Goal: Task Accomplishment & Management: Manage account settings

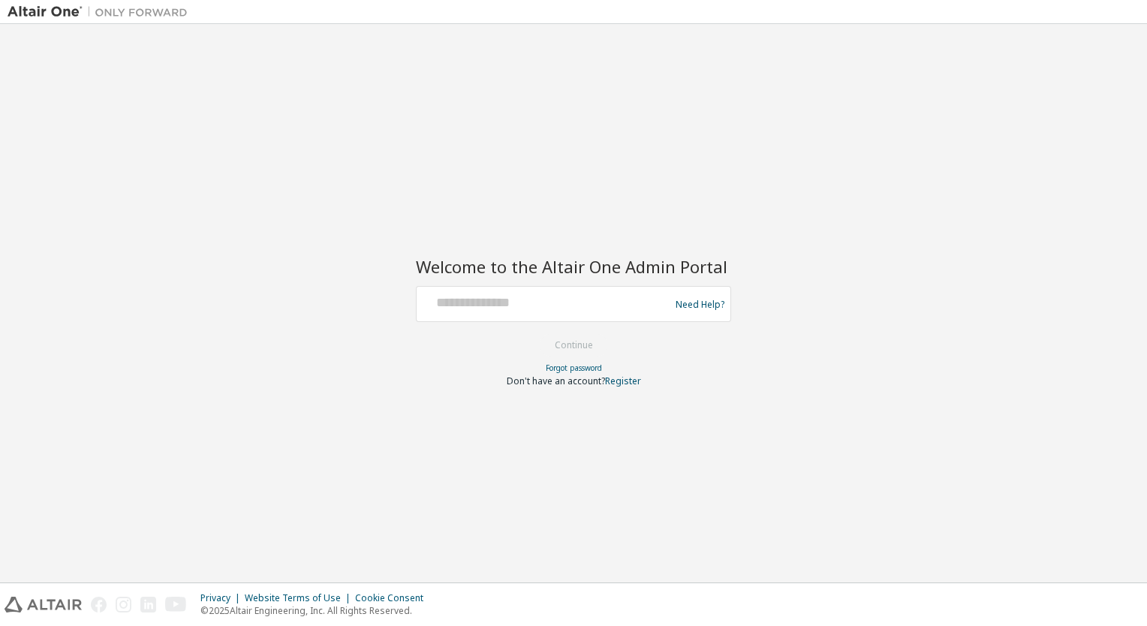
click at [538, 321] on div "Need Help?" at bounding box center [573, 304] width 315 height 36
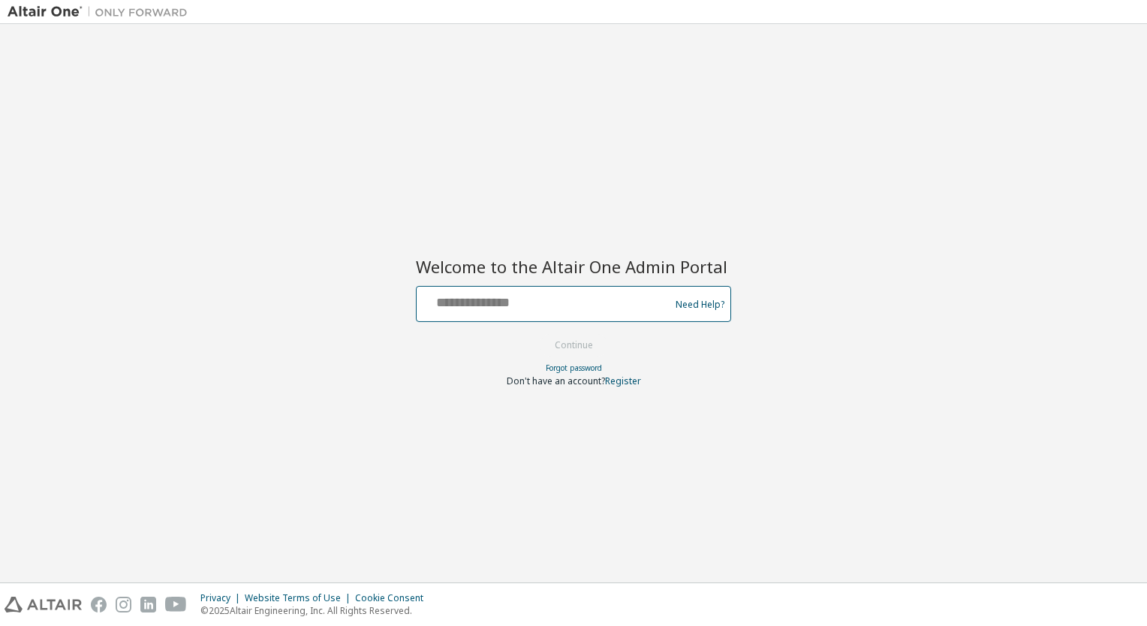
click at [540, 305] on input "text" at bounding box center [545, 301] width 245 height 22
click at [829, 161] on div "Welcome to the Altair One Admin Portal Need Help? Please make sure that you pro…" at bounding box center [574, 303] width 1132 height 543
click at [447, 299] on input "text" at bounding box center [545, 301] width 245 height 22
type input "**********"
click at [539, 334] on button "Continue" at bounding box center [574, 345] width 70 height 23
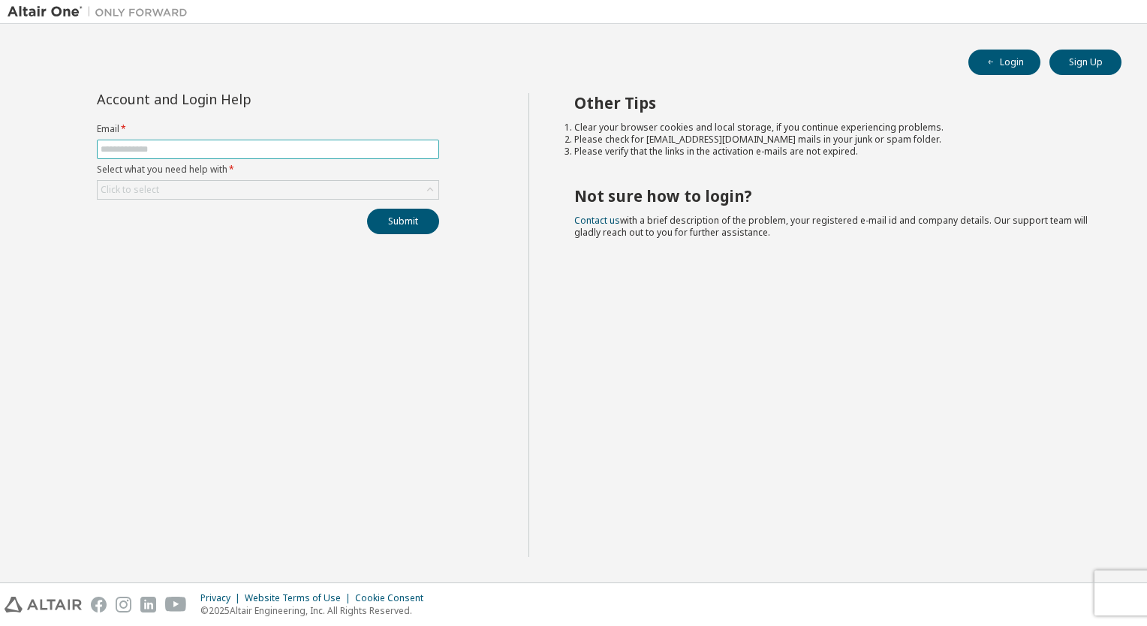
click at [261, 146] on input "text" at bounding box center [268, 149] width 335 height 12
type input "**********"
click at [279, 195] on div "Click to select" at bounding box center [268, 190] width 341 height 18
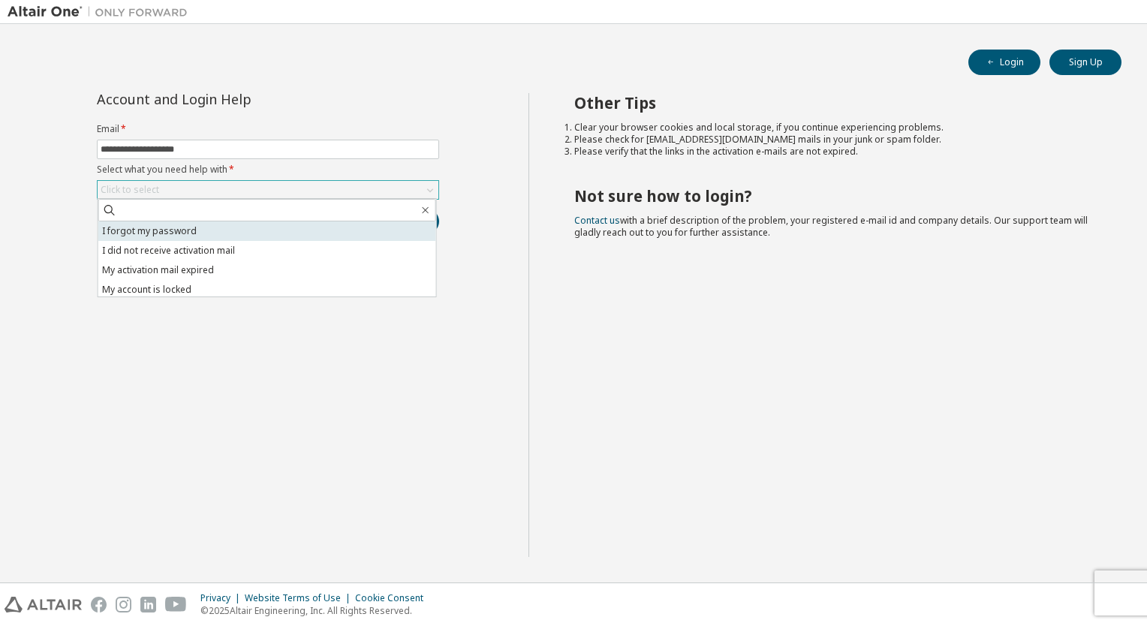
click at [258, 233] on li "I forgot my password" at bounding box center [267, 231] width 338 height 20
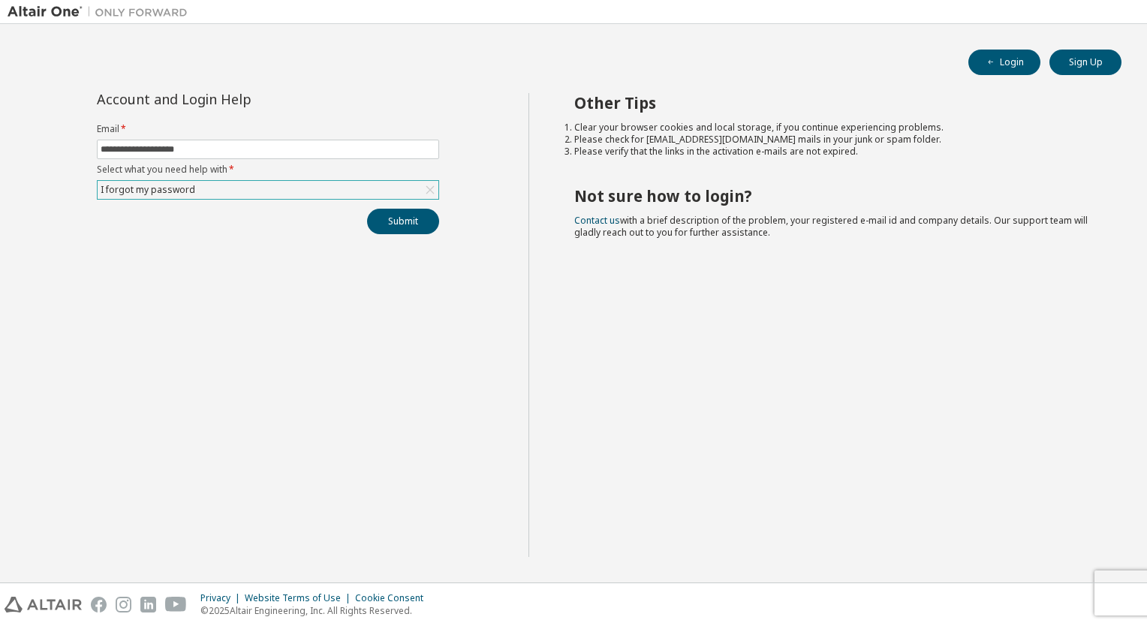
click at [391, 245] on div "**********" at bounding box center [268, 325] width 521 height 464
click at [408, 224] on button "Submit" at bounding box center [403, 222] width 72 height 26
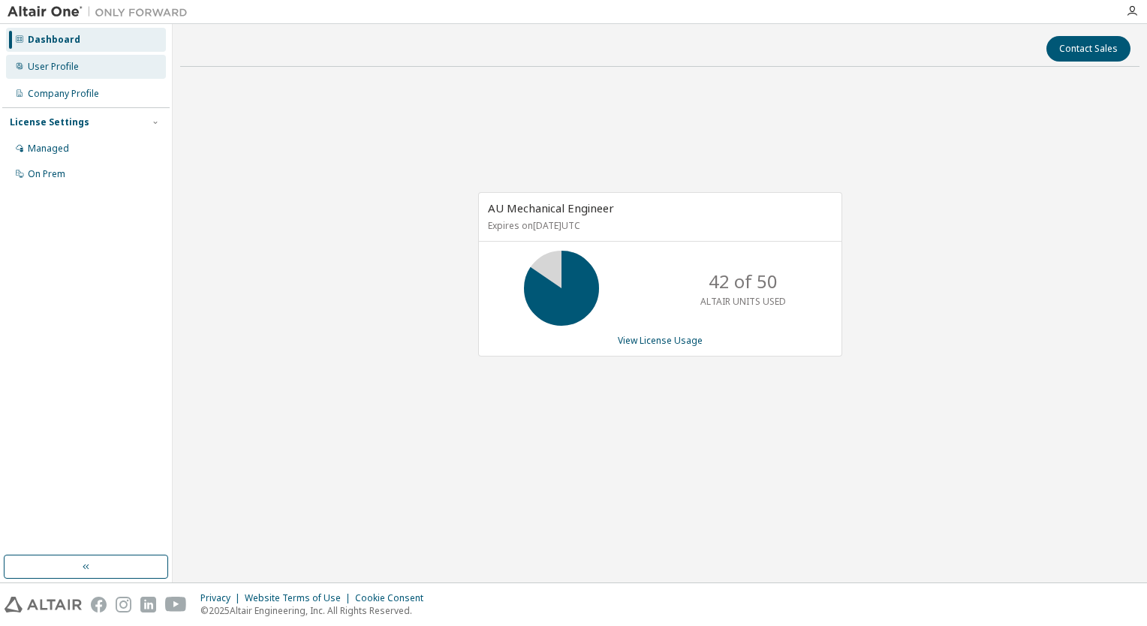
click at [80, 62] on div "User Profile" at bounding box center [86, 67] width 160 height 24
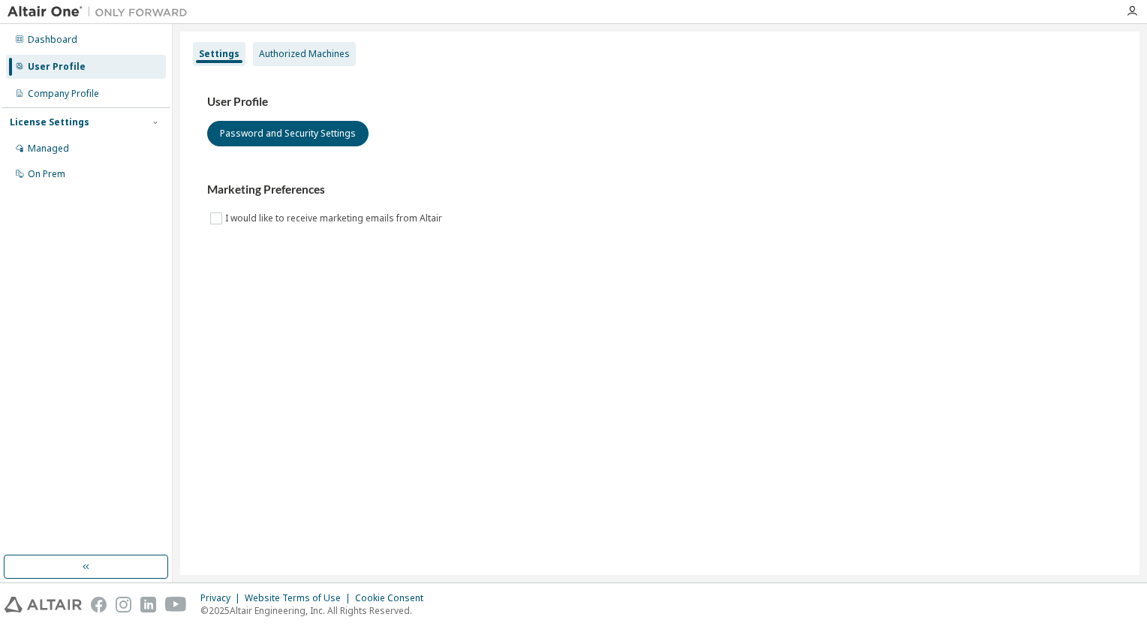
click at [294, 56] on div "Authorized Machines" at bounding box center [304, 54] width 91 height 12
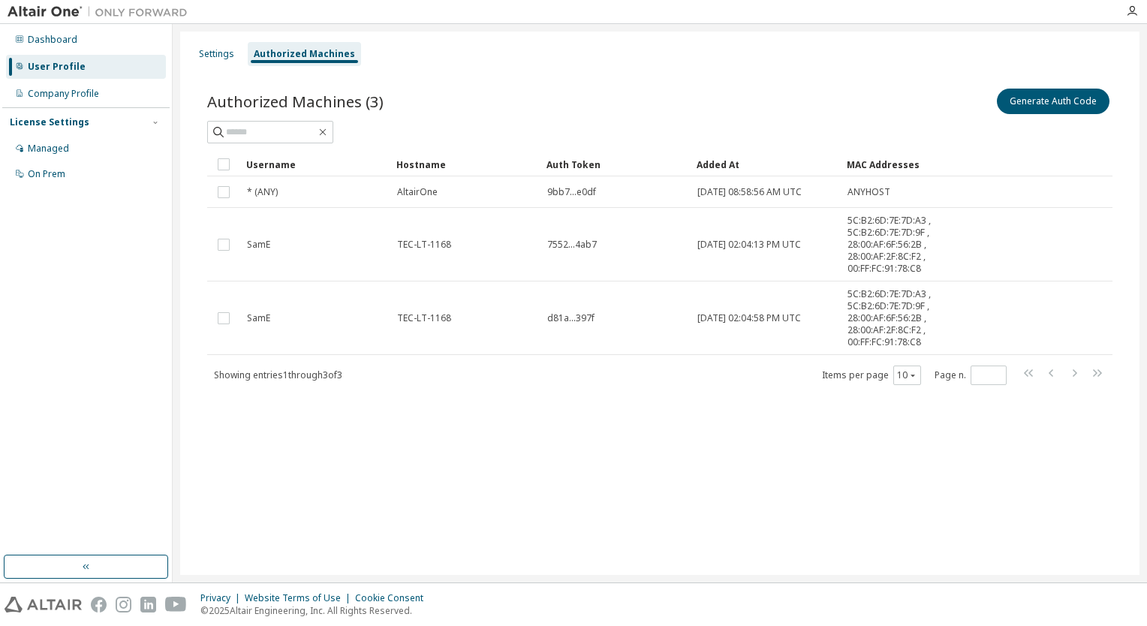
click at [77, 55] on div "User Profile" at bounding box center [86, 67] width 160 height 24
click at [80, 46] on div "Dashboard" at bounding box center [86, 40] width 160 height 24
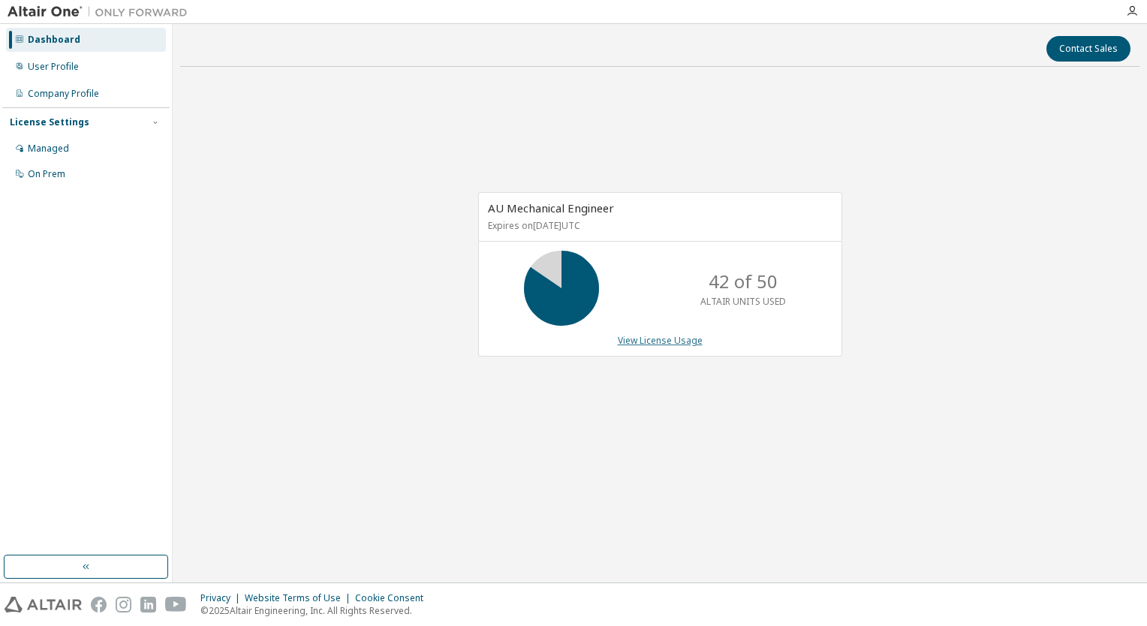
click at [670, 338] on link "View License Usage" at bounding box center [660, 340] width 85 height 13
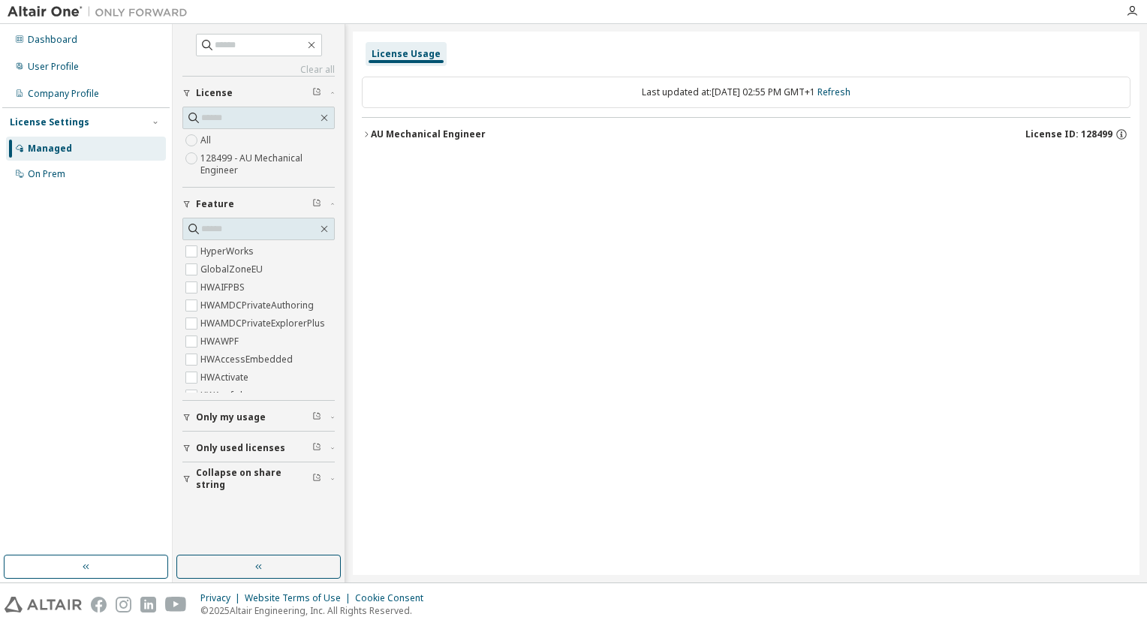
click at [446, 137] on div "AU Mechanical Engineer" at bounding box center [428, 134] width 115 height 12
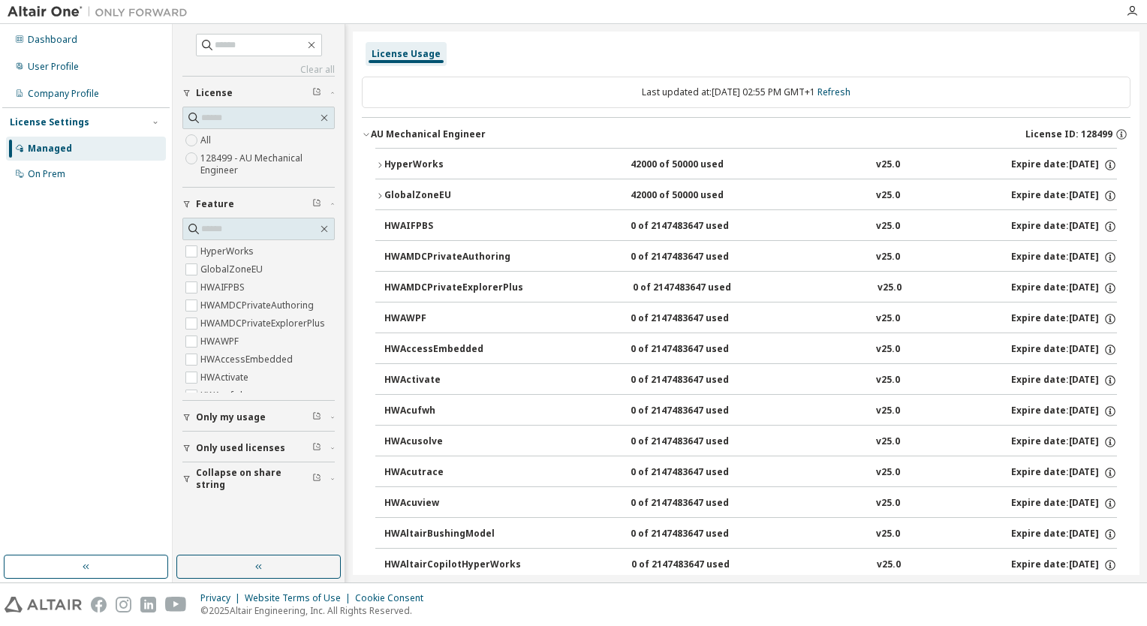
click at [456, 174] on button "HyperWorks 42000 of 50000 used v25.0 Expire date: 2025-12-12" at bounding box center [746, 165] width 742 height 33
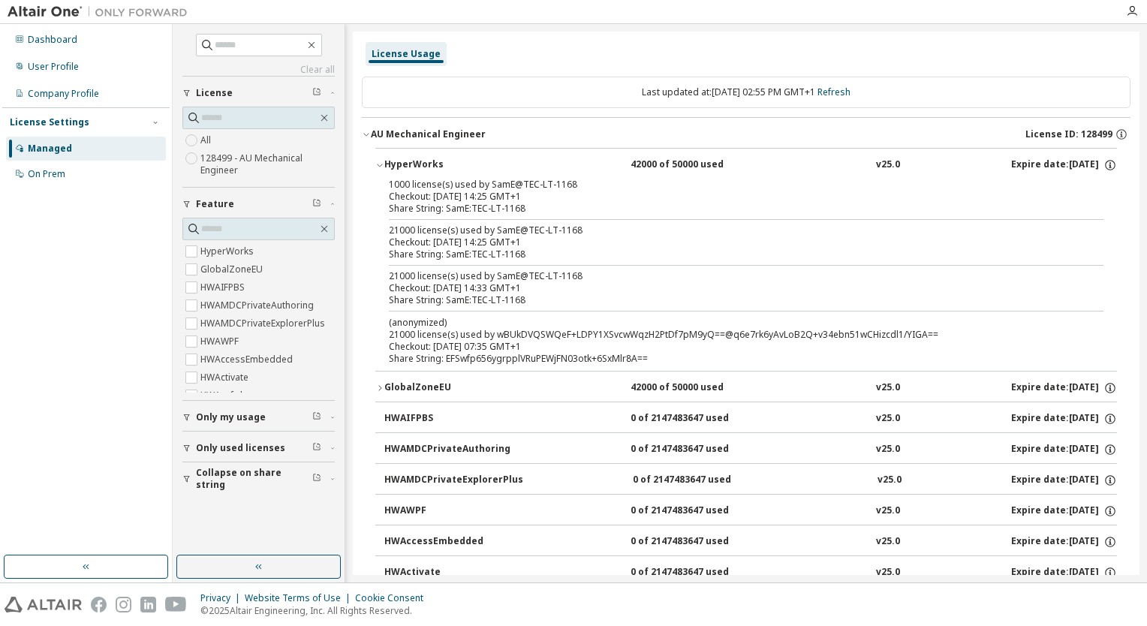
click at [600, 161] on div "HyperWorks 42000 of 50000 used v25.0 Expire date: 2025-12-12" at bounding box center [750, 165] width 733 height 14
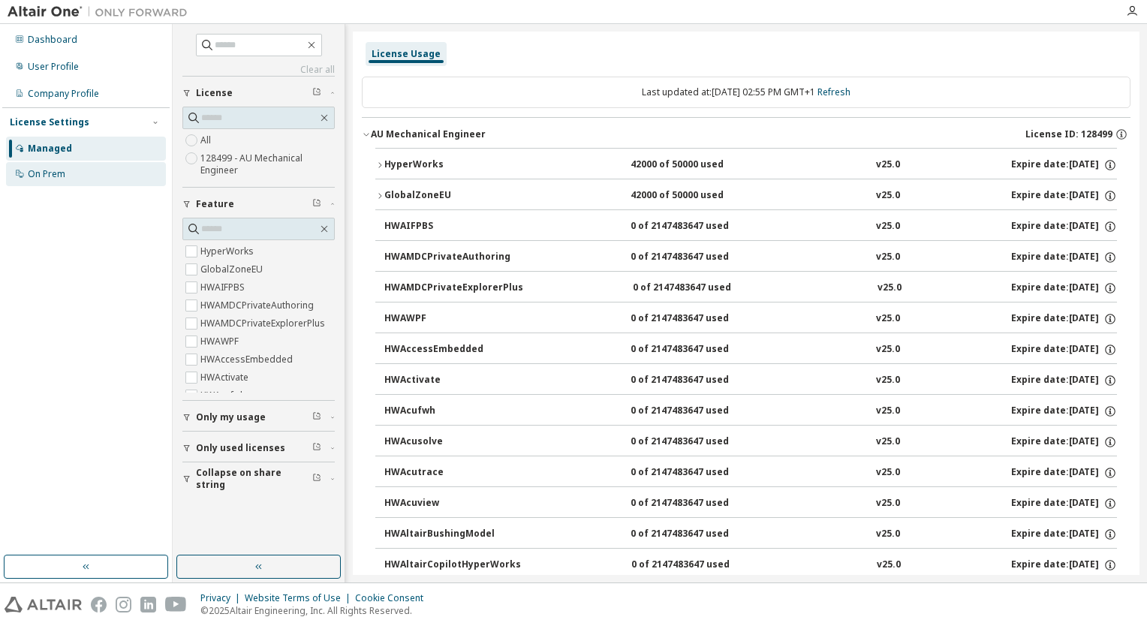
click at [42, 170] on div "On Prem" at bounding box center [47, 174] width 38 height 12
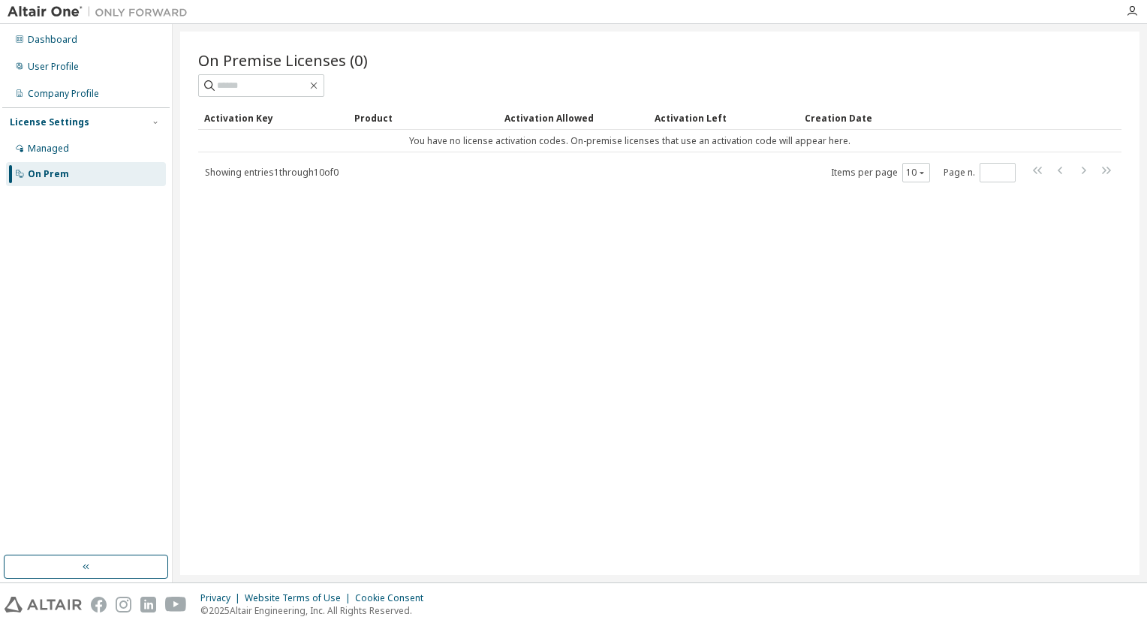
click at [78, 80] on div "Dashboard User Profile Company Profile License Settings Managed On Prem" at bounding box center [85, 106] width 167 height 161
click at [75, 100] on div "Company Profile" at bounding box center [86, 94] width 160 height 24
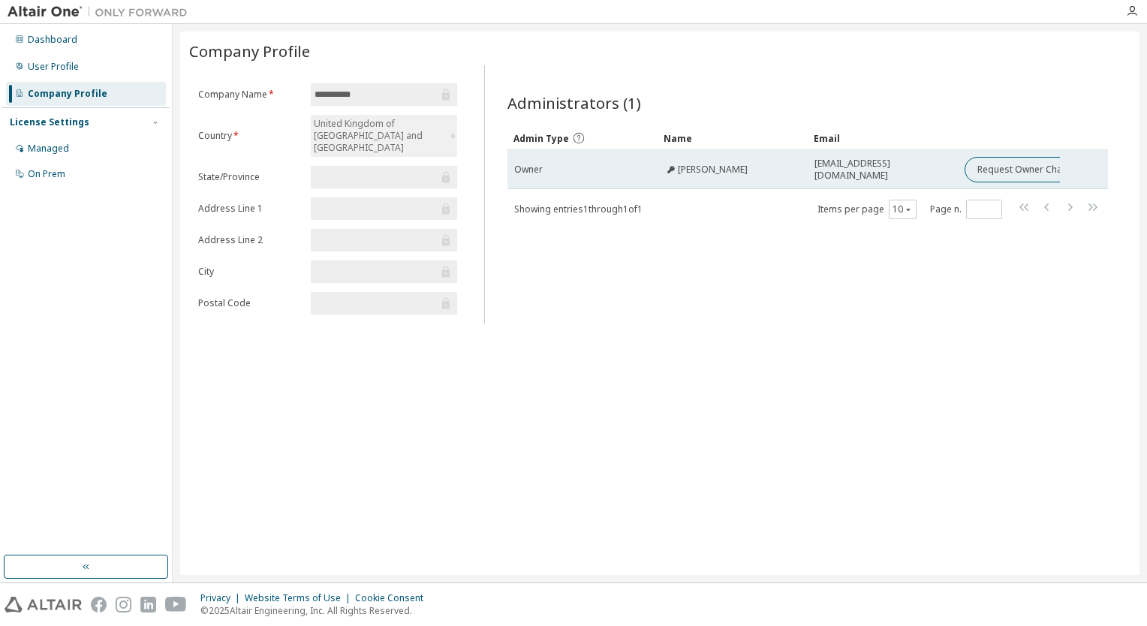
click at [739, 169] on div "Mark Galvin" at bounding box center [732, 170] width 137 height 12
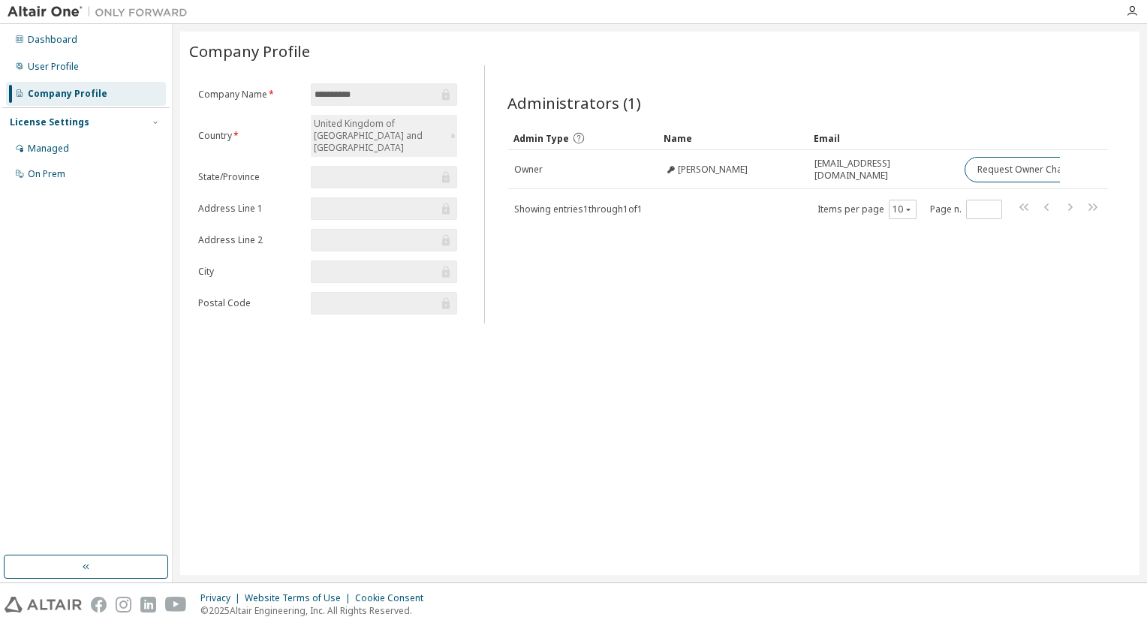
click at [646, 351] on div "**********" at bounding box center [659, 303] width 959 height 543
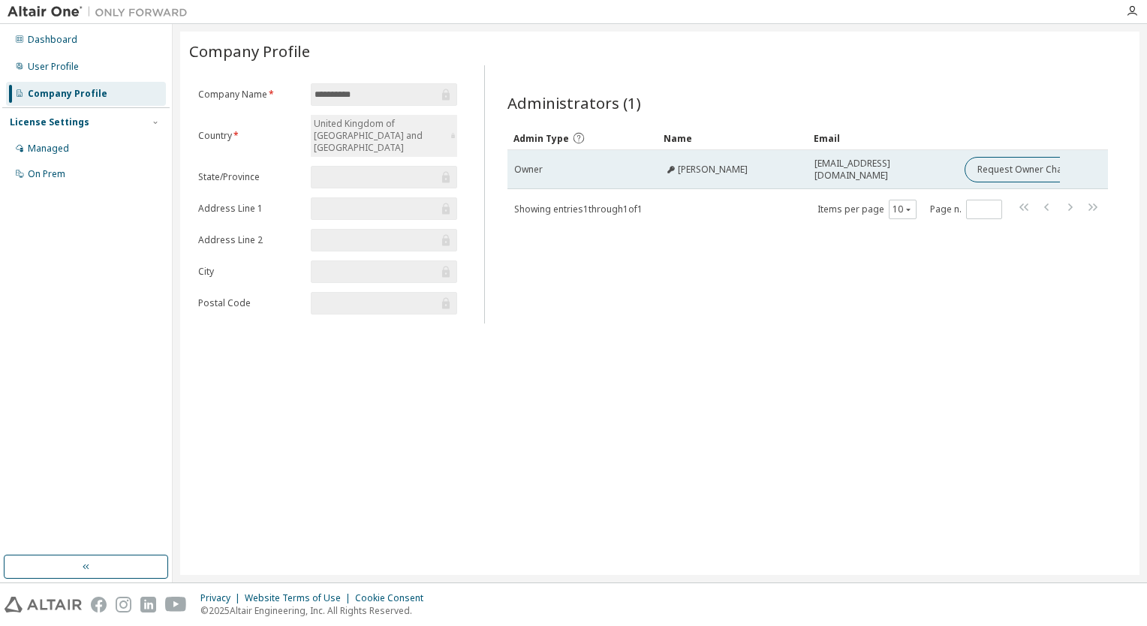
click at [769, 164] on div "Mark Galvin" at bounding box center [732, 170] width 137 height 12
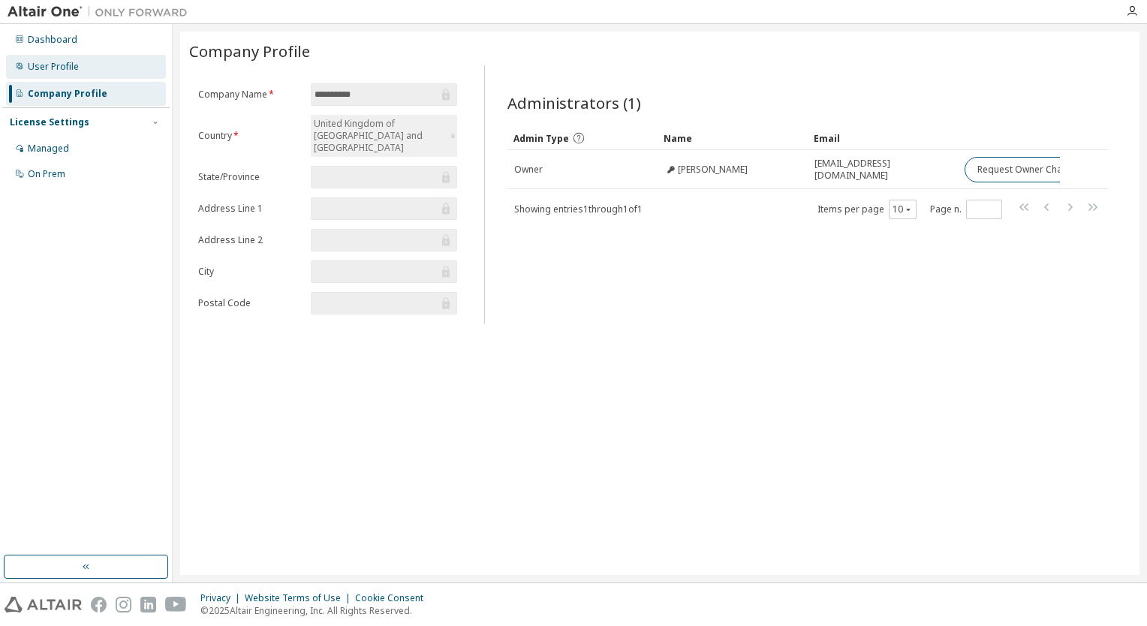
click at [58, 75] on div "User Profile" at bounding box center [86, 67] width 160 height 24
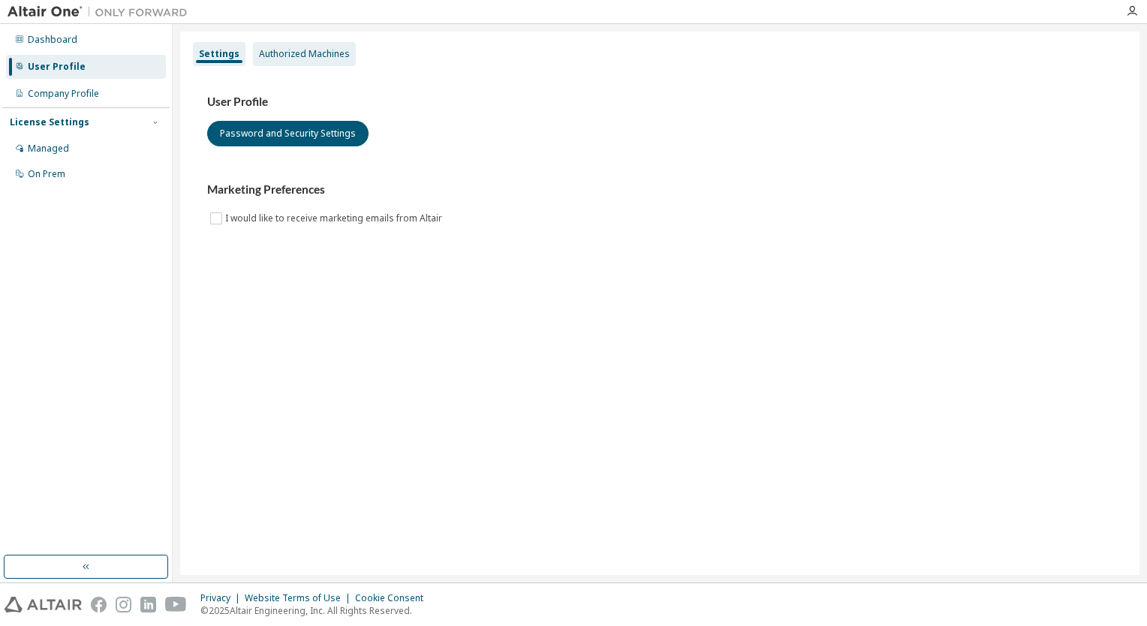
click at [322, 56] on div "Authorized Machines" at bounding box center [304, 54] width 91 height 12
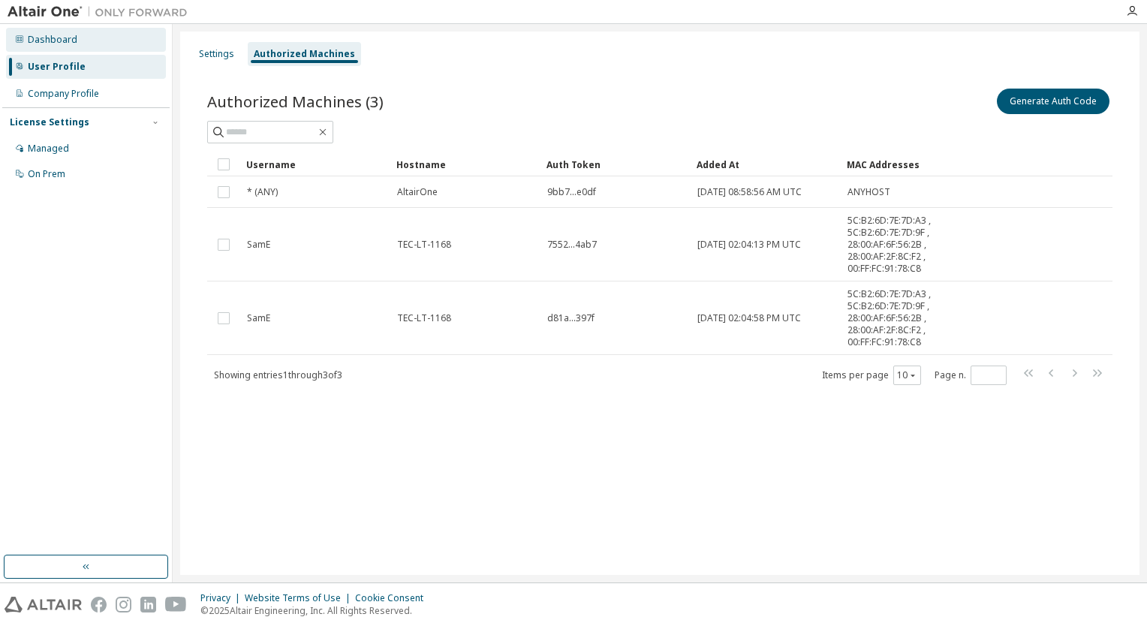
click at [50, 32] on div "Dashboard" at bounding box center [86, 40] width 160 height 24
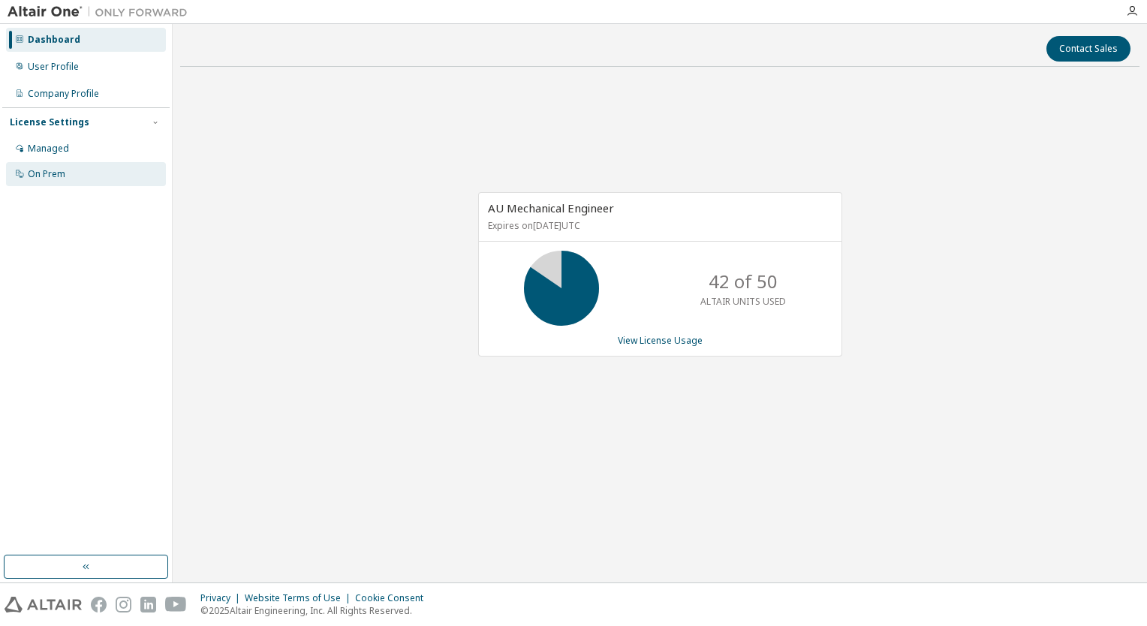
click at [49, 170] on div "On Prem" at bounding box center [47, 174] width 38 height 12
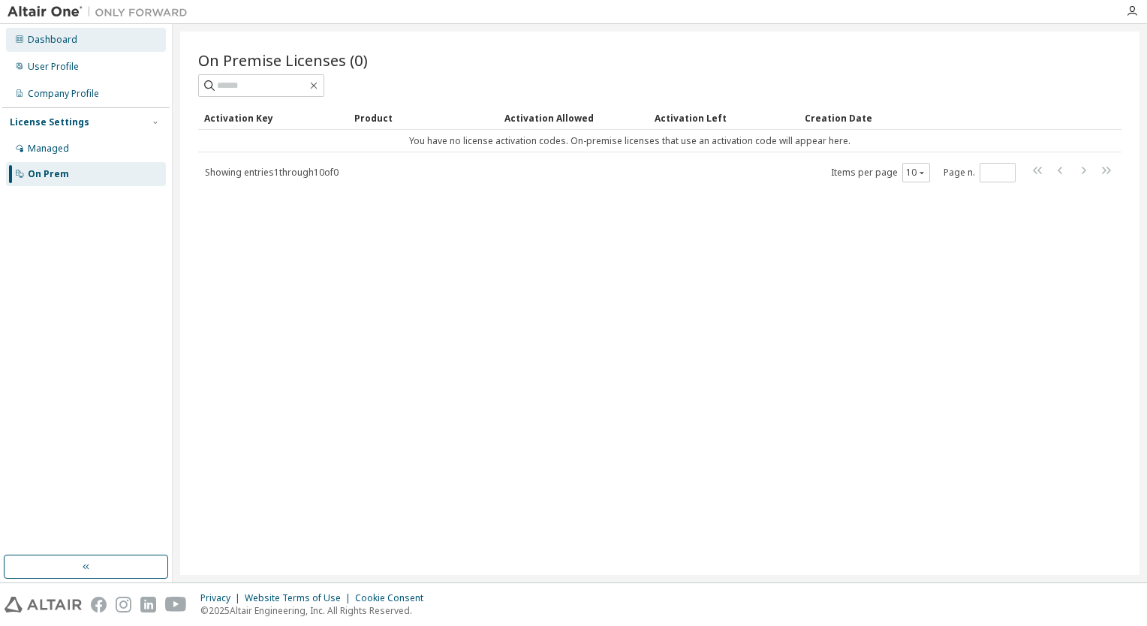
click at [63, 37] on div "Dashboard" at bounding box center [53, 40] width 50 height 12
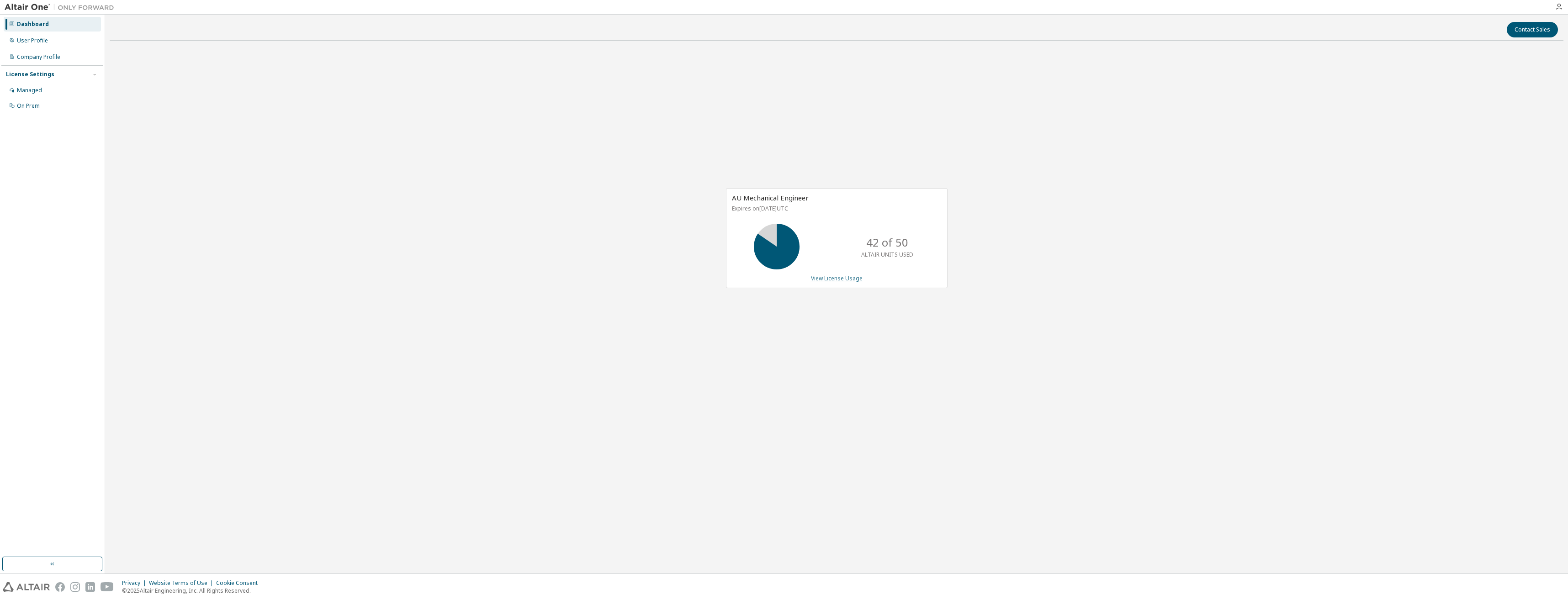
click at [698, 277] on link "View License Usage" at bounding box center [836, 278] width 52 height 8
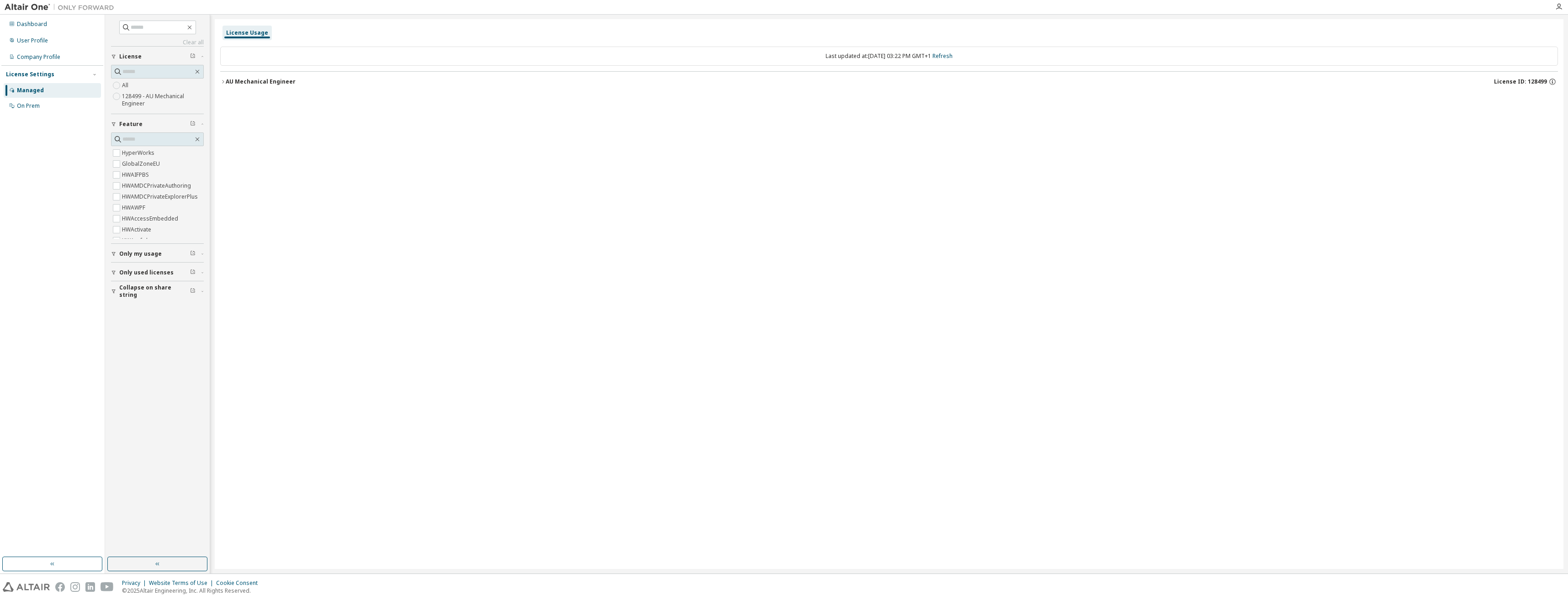
click at [45, 91] on div "Managed" at bounding box center [52, 91] width 97 height 15
click at [44, 43] on div "User Profile" at bounding box center [32, 41] width 31 height 7
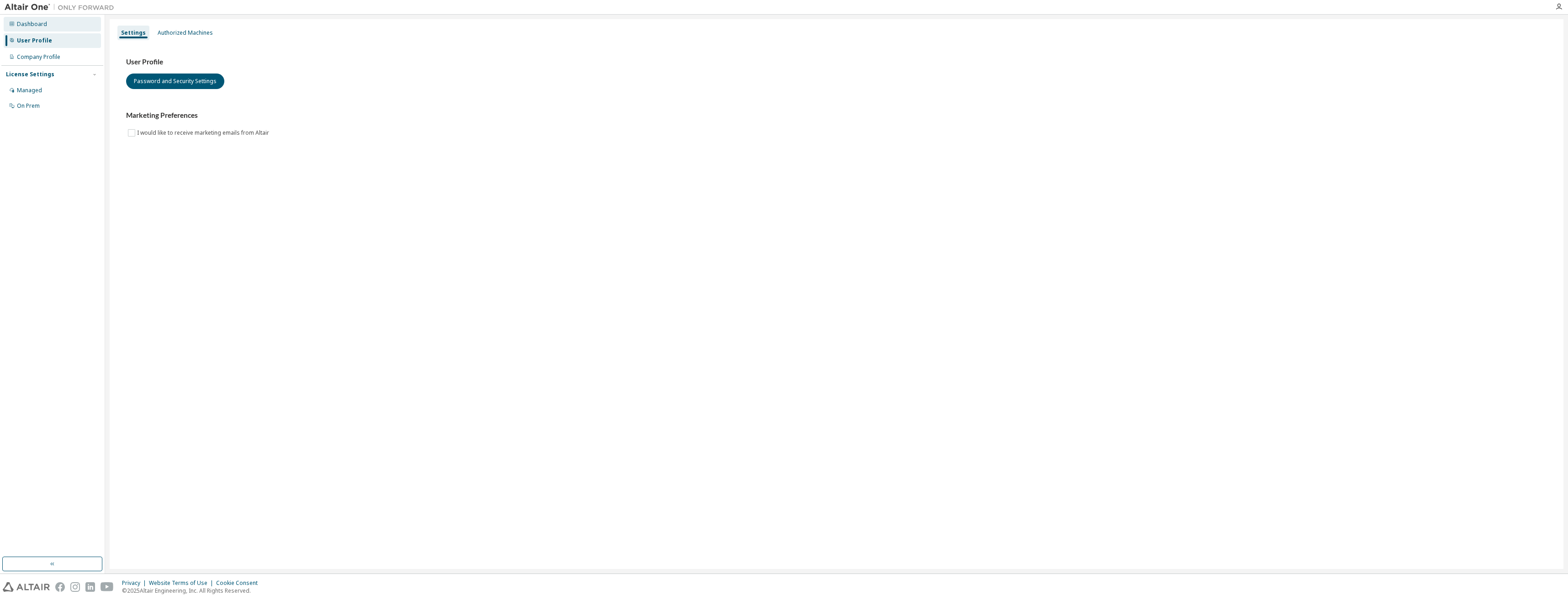
click at [45, 27] on div "Dashboard" at bounding box center [32, 24] width 30 height 7
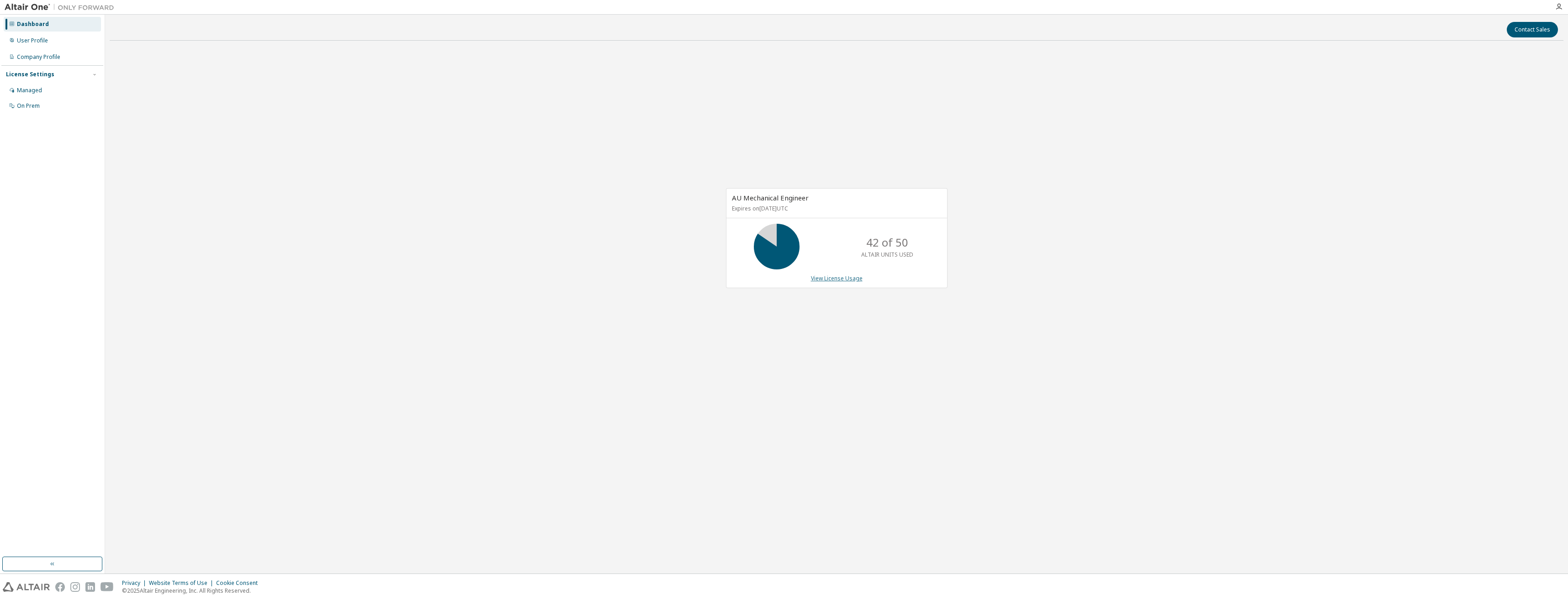
click at [698, 281] on link "View License Usage" at bounding box center [836, 278] width 52 height 8
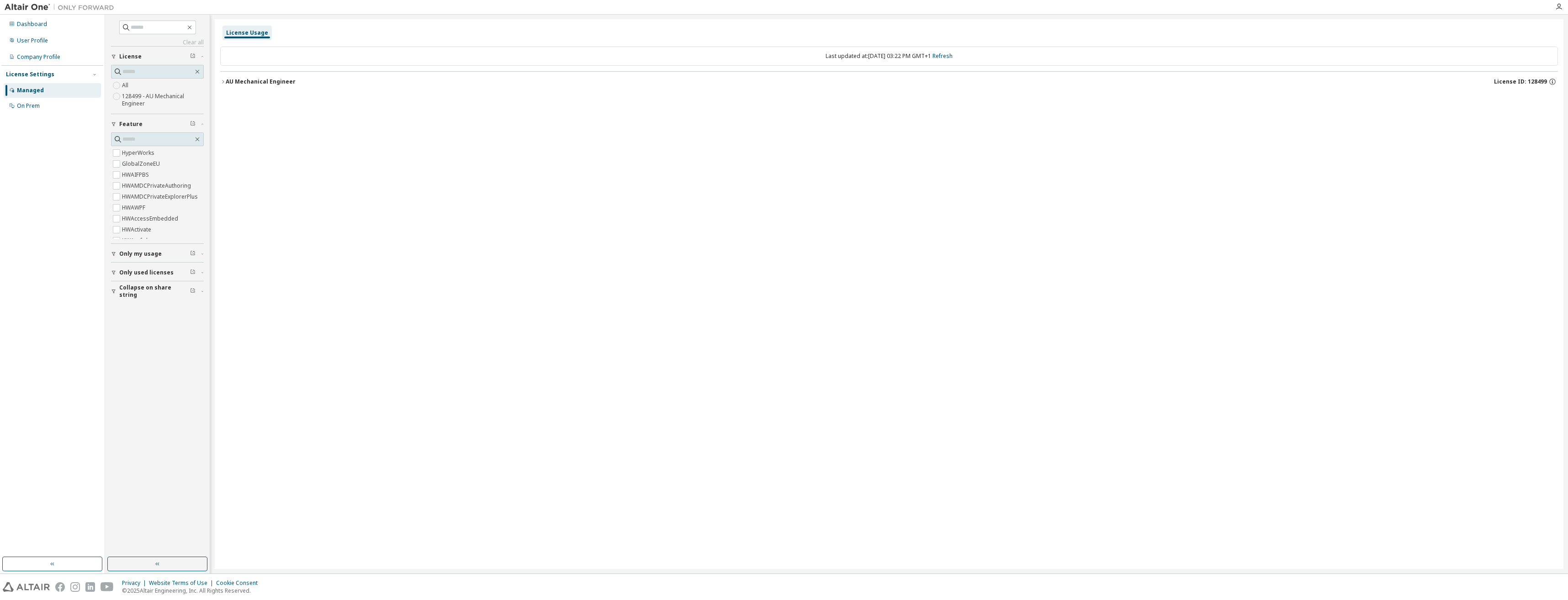
click at [138, 254] on span "Only my usage" at bounding box center [141, 254] width 43 height 7
click at [251, 80] on div "AU Mechanical Engineer" at bounding box center [261, 82] width 70 height 7
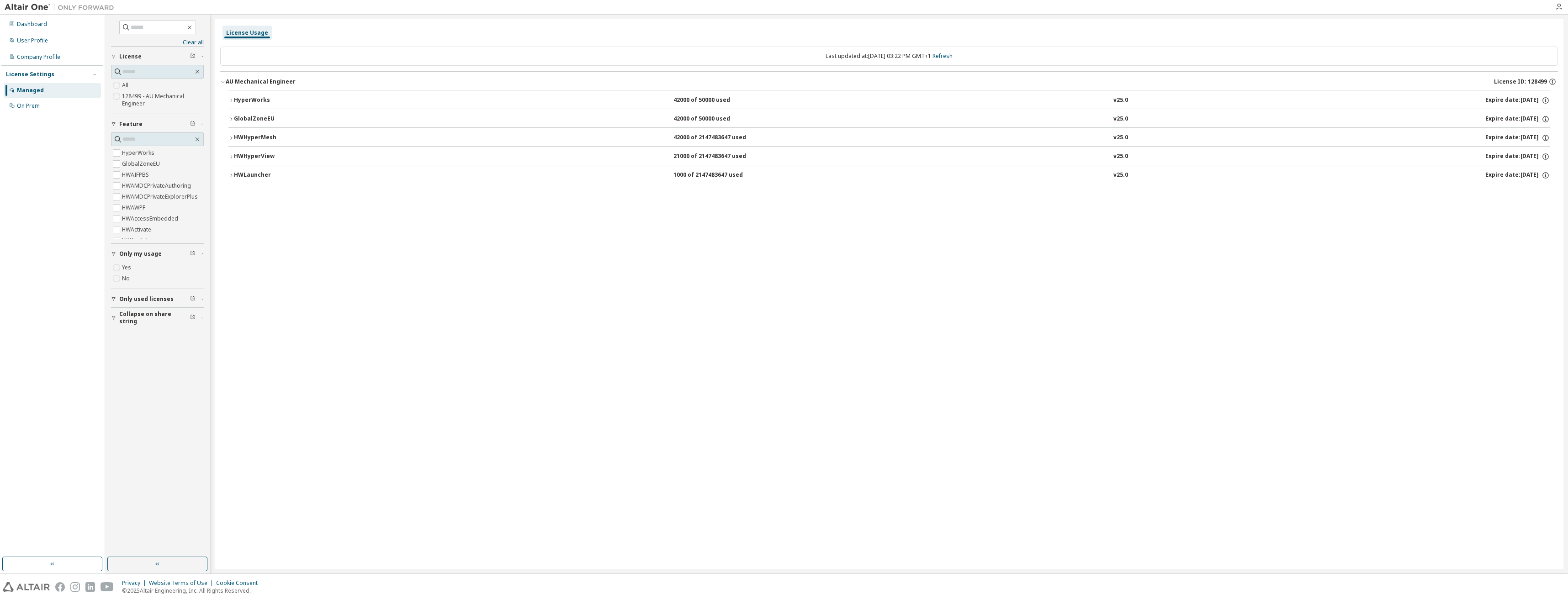
click at [250, 157] on div "HWHyperView" at bounding box center [275, 157] width 82 height 9
click at [243, 134] on div "HWHyperMesh" at bounding box center [275, 138] width 82 height 9
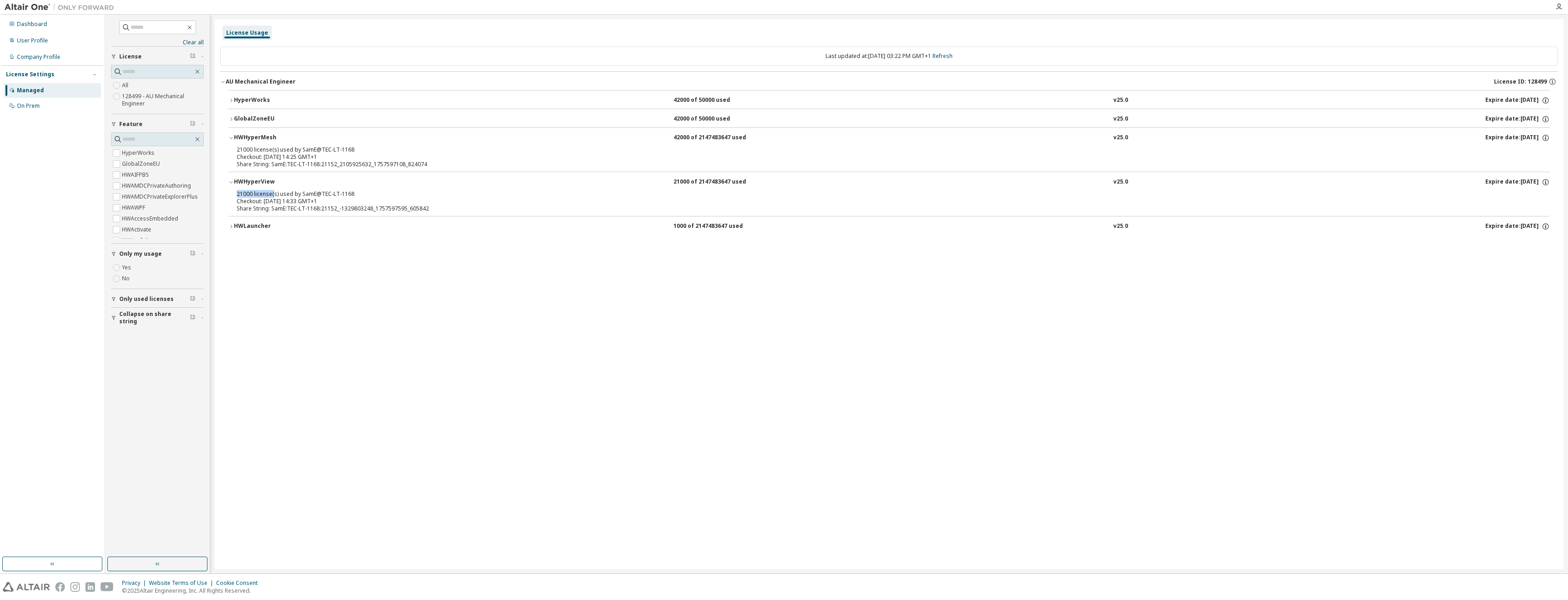
drag, startPoint x: 236, startPoint y: 194, endPoint x: 274, endPoint y: 192, distance: 38.1
click at [274, 192] on div "21000 license(s) used by SamE@TEC-LT-1168 Checkout: 2025-09-11 14:33 GMT+1 Shar…" at bounding box center [889, 203] width 1321 height 26
drag, startPoint x: 274, startPoint y: 192, endPoint x: 282, endPoint y: 194, distance: 8.2
click at [275, 192] on div "21000 license(s) used by SamE@TEC-LT-1168" at bounding box center [878, 194] width 1283 height 7
drag, startPoint x: 318, startPoint y: 189, endPoint x: 313, endPoint y: 188, distance: 5.1
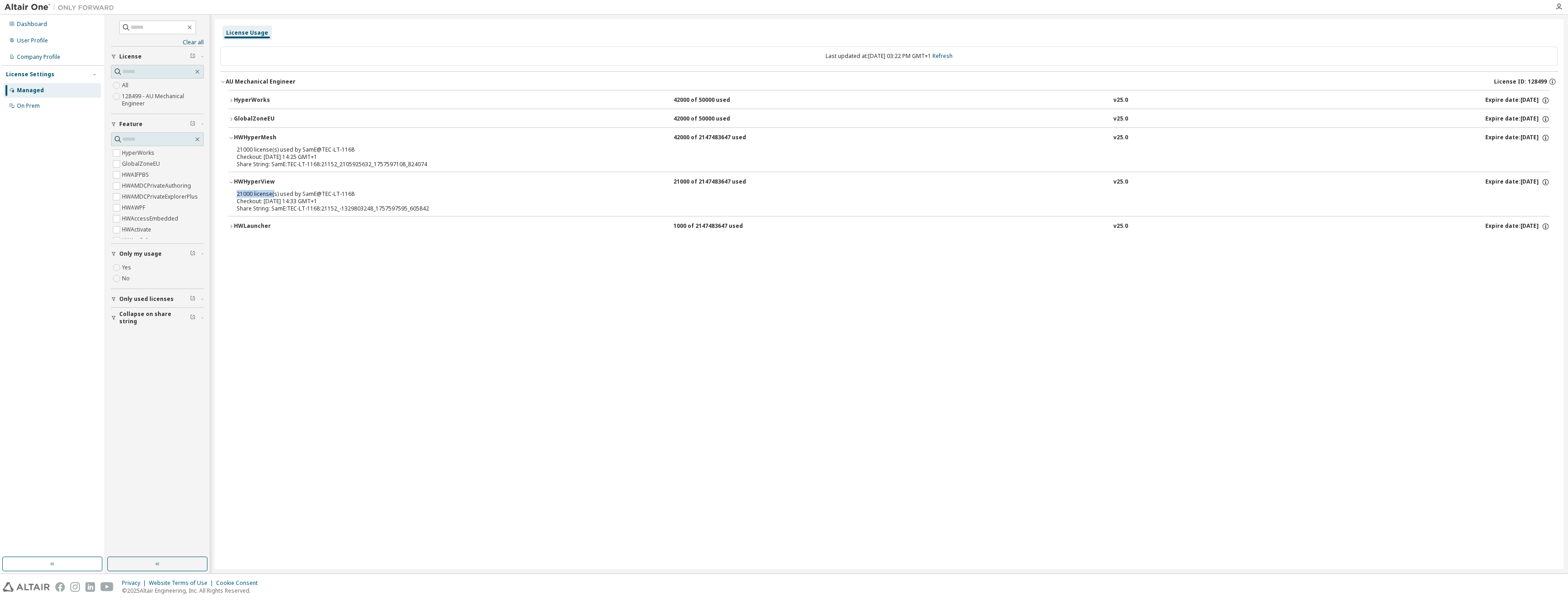
click at [313, 188] on button "HWHyperView 21000 of 2147483647 used v25.0 Expire date: 2025-12-12" at bounding box center [889, 182] width 1321 height 20
click at [247, 102] on div "HyperWorks" at bounding box center [275, 100] width 82 height 9
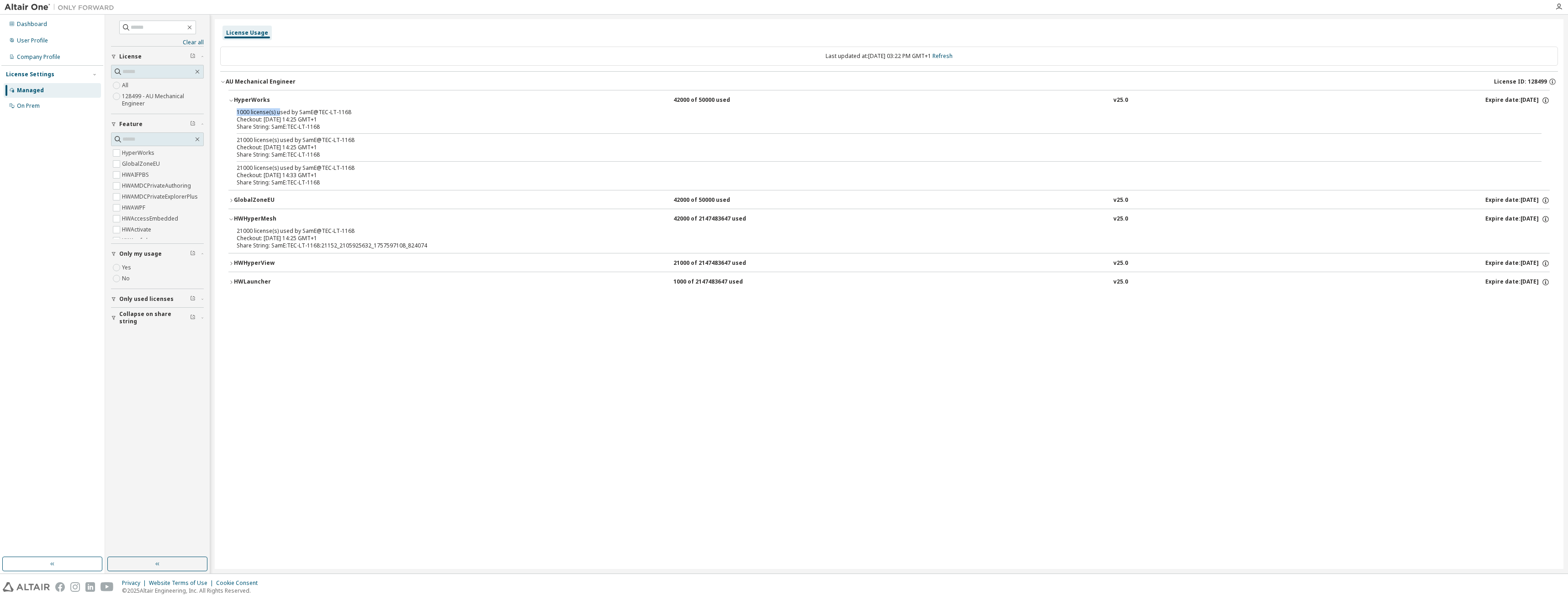
drag, startPoint x: 237, startPoint y: 111, endPoint x: 279, endPoint y: 108, distance: 42.1
click at [279, 109] on div "1000 license(s) used by SamE@TEC-LT-1168" at bounding box center [878, 113] width 1283 height 7
drag, startPoint x: 279, startPoint y: 108, endPoint x: 279, endPoint y: 138, distance: 30.0
click at [279, 138] on div "21000 license(s) used by SamE@TEC-LT-1168" at bounding box center [878, 140] width 1283 height 7
drag, startPoint x: 279, startPoint y: 138, endPoint x: 279, endPoint y: 161, distance: 23.0
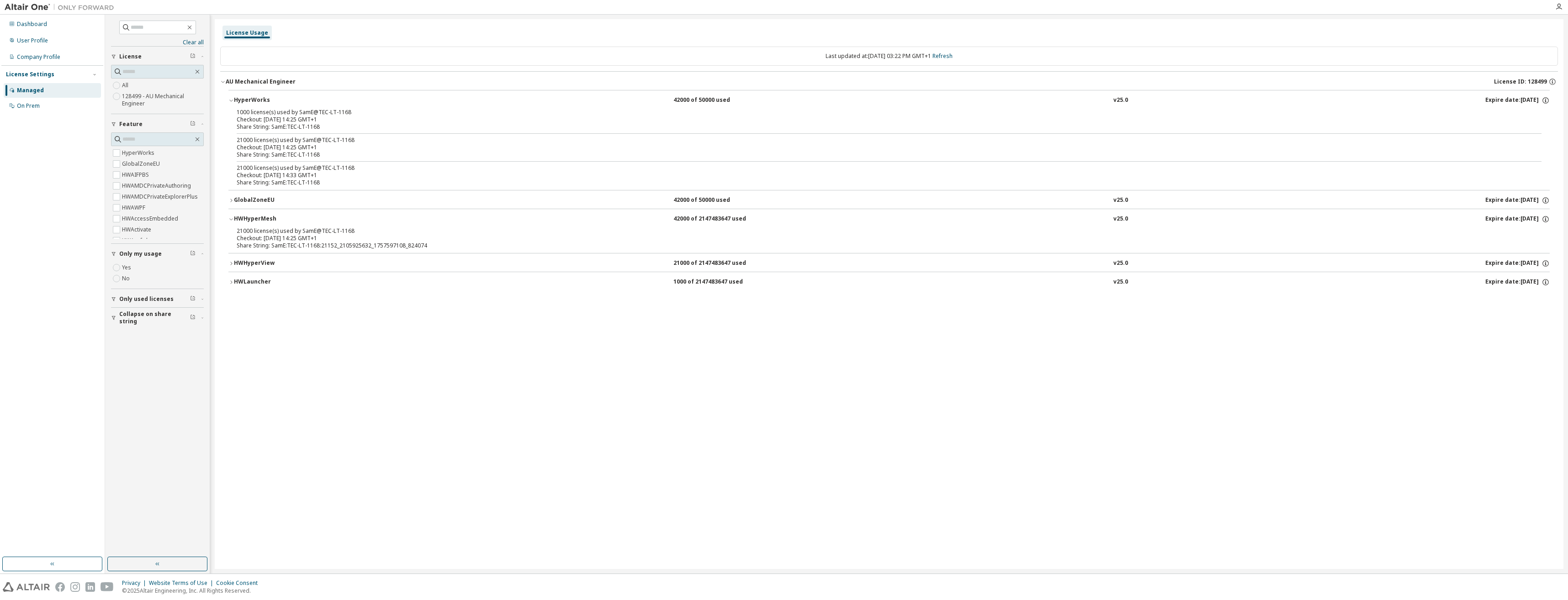
click at [279, 161] on div "1000 license(s) used by SamE@TEC-LT-1168 Checkout: 2025-09-11 14:25 GMT+1 Share…" at bounding box center [889, 150] width 1321 height 82
drag, startPoint x: 430, startPoint y: 363, endPoint x: 425, endPoint y: 360, distance: 5.8
click at [430, 363] on div "License Usage Last updated at: Thu 2025-09-11 03:22 PM GMT+1 Refresh AU Mechani…" at bounding box center [889, 295] width 1349 height 550
click at [41, 34] on div "User Profile" at bounding box center [52, 41] width 97 height 15
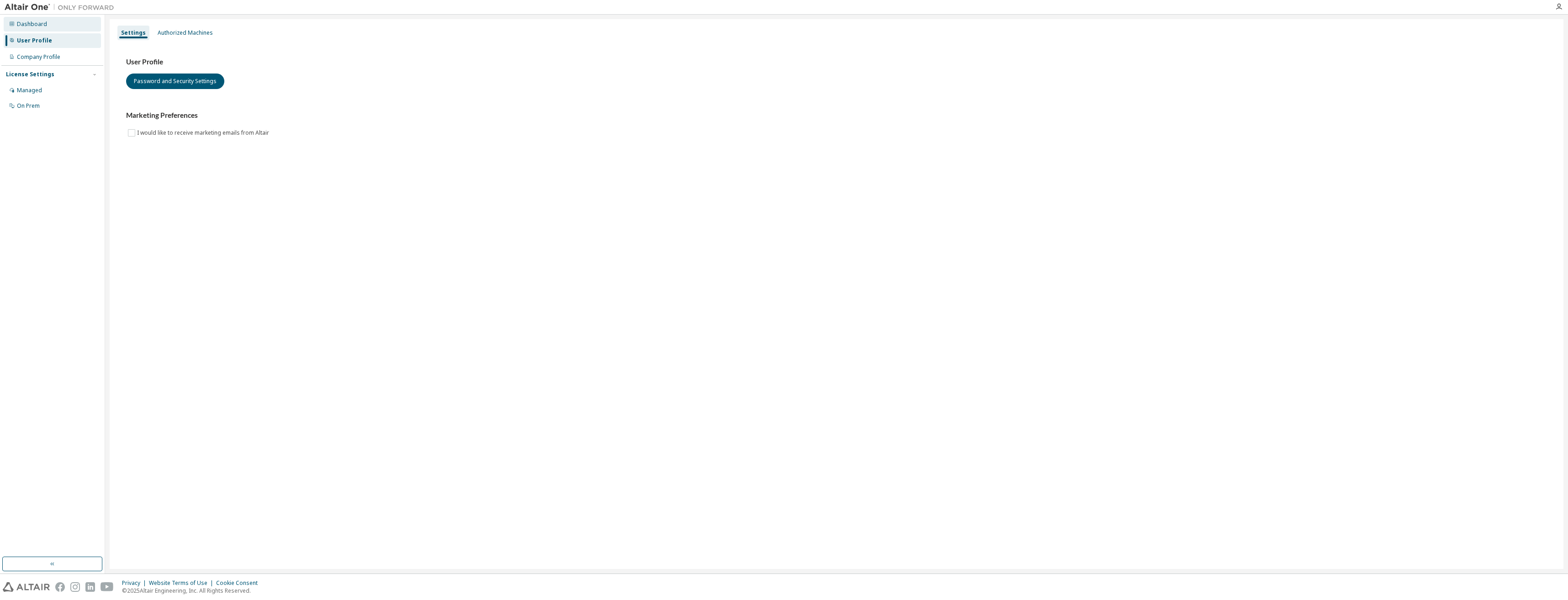
click at [42, 27] on div "Dashboard" at bounding box center [32, 24] width 30 height 7
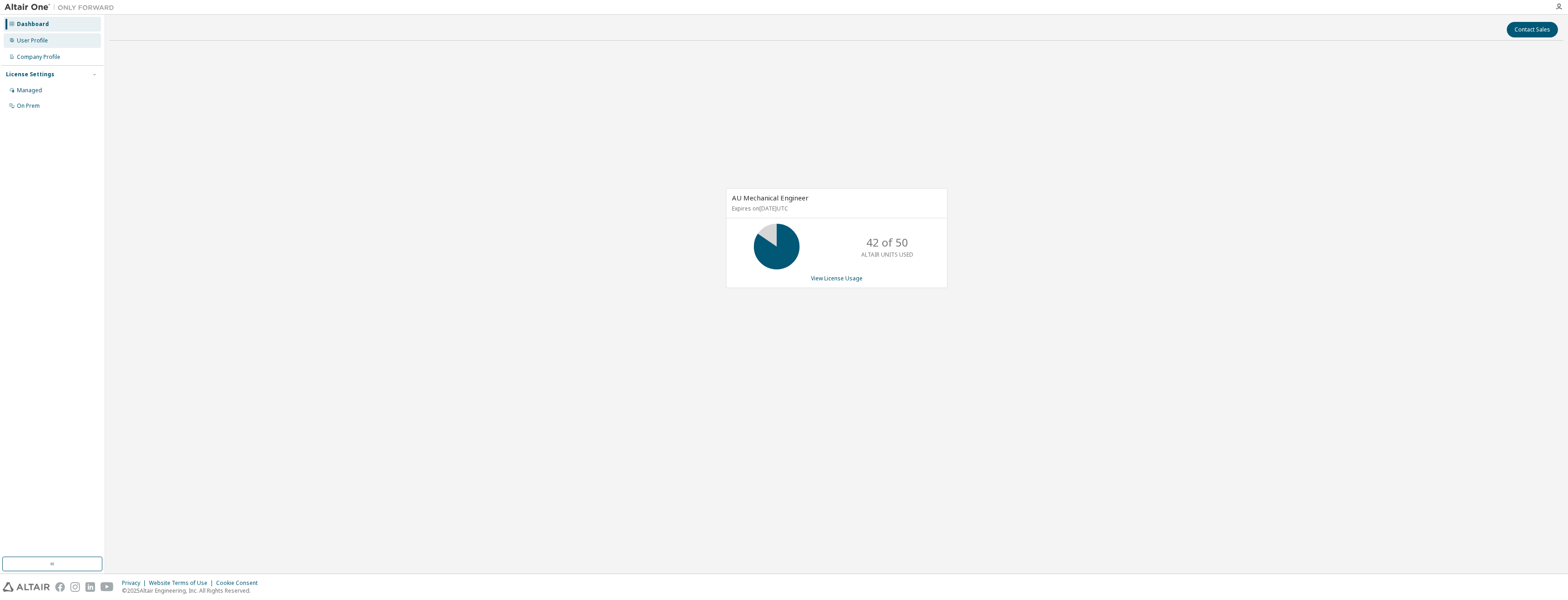
click at [45, 43] on div "User Profile" at bounding box center [32, 41] width 31 height 7
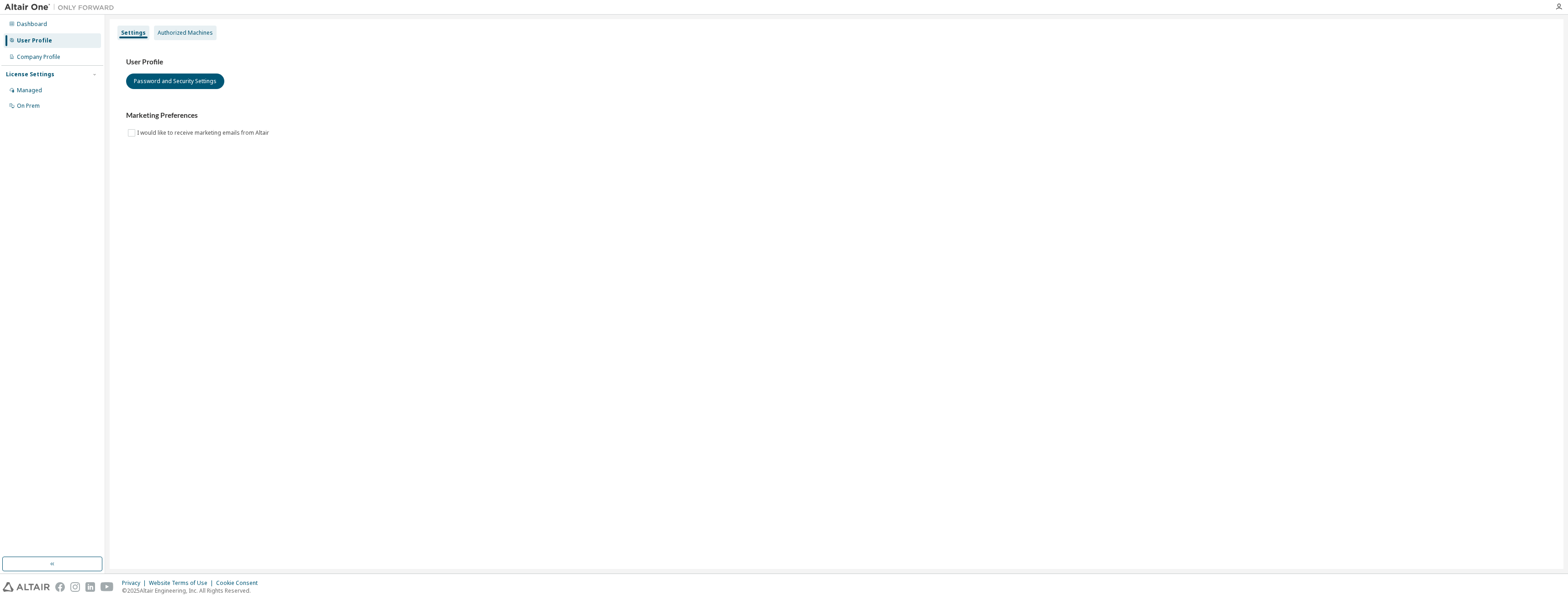
click at [195, 32] on div "Authorized Machines" at bounding box center [185, 33] width 55 height 7
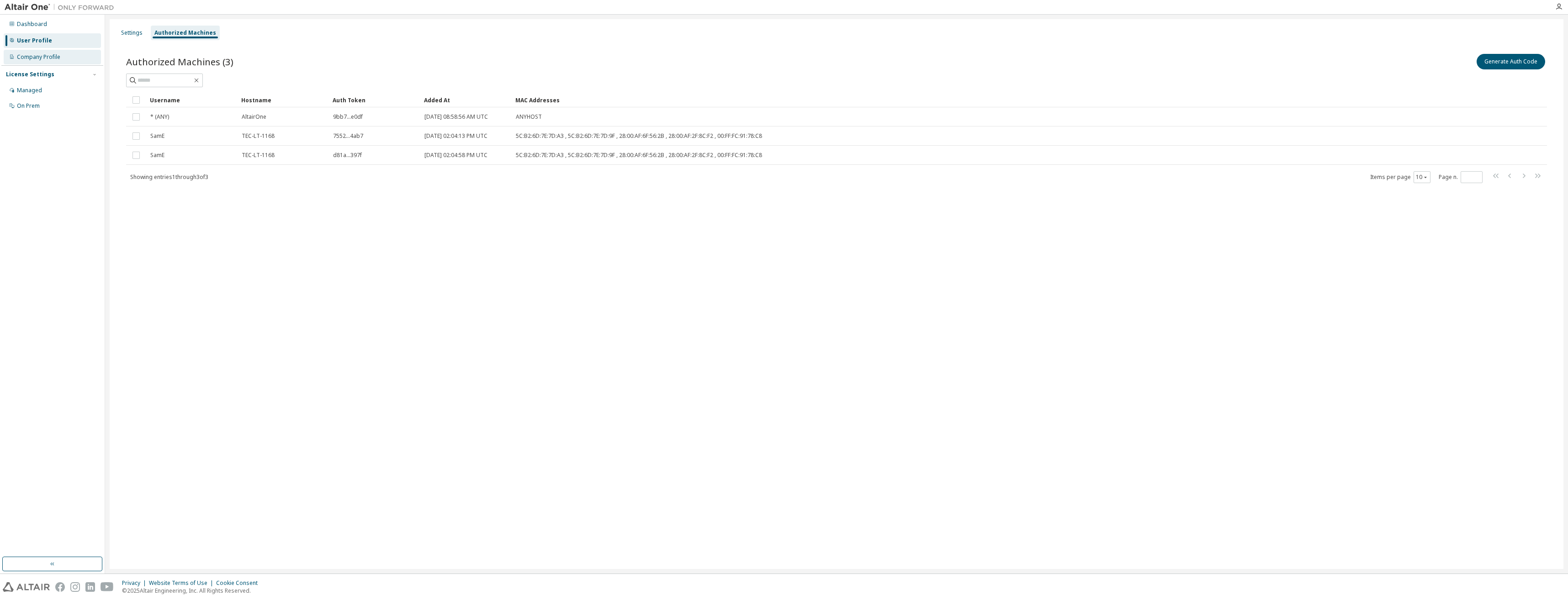
click at [42, 60] on div "Company Profile" at bounding box center [38, 57] width 43 height 7
